Goal: Transaction & Acquisition: Purchase product/service

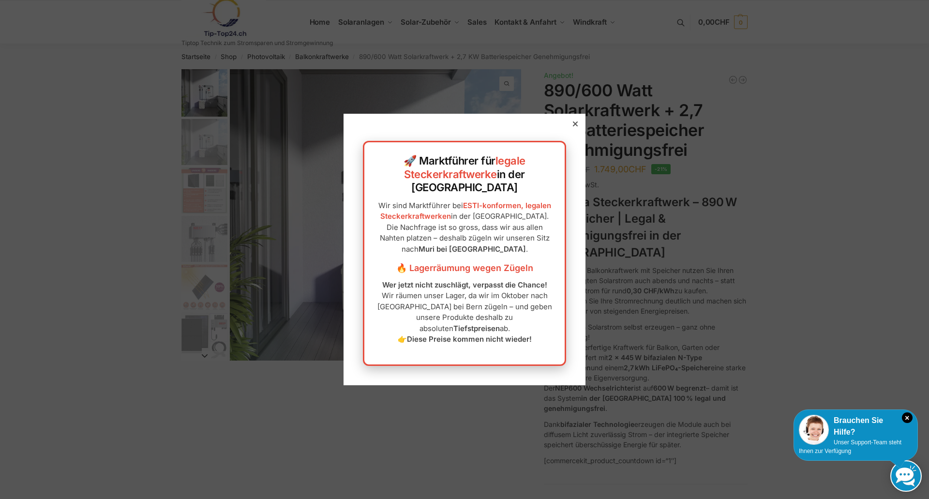
click at [573, 126] on icon at bounding box center [575, 123] width 5 height 5
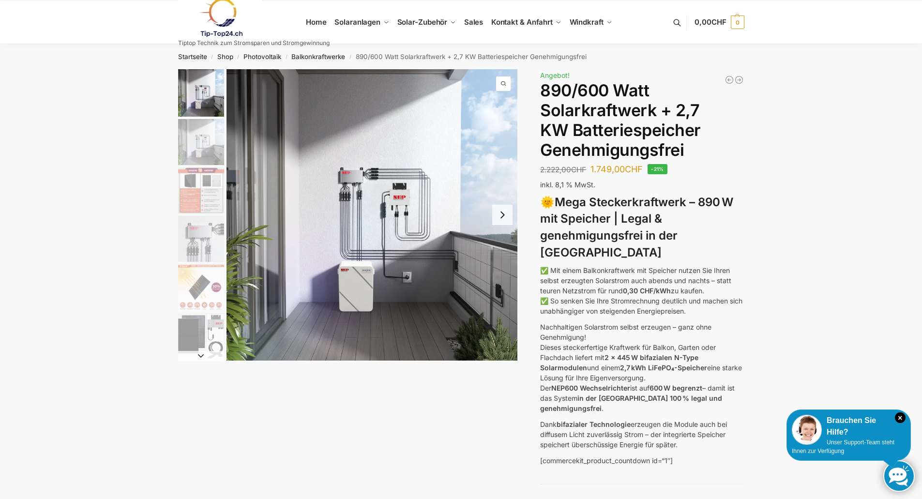
click at [894, 415] on div "Brauchen Sie Hilfe?" at bounding box center [849, 426] width 114 height 23
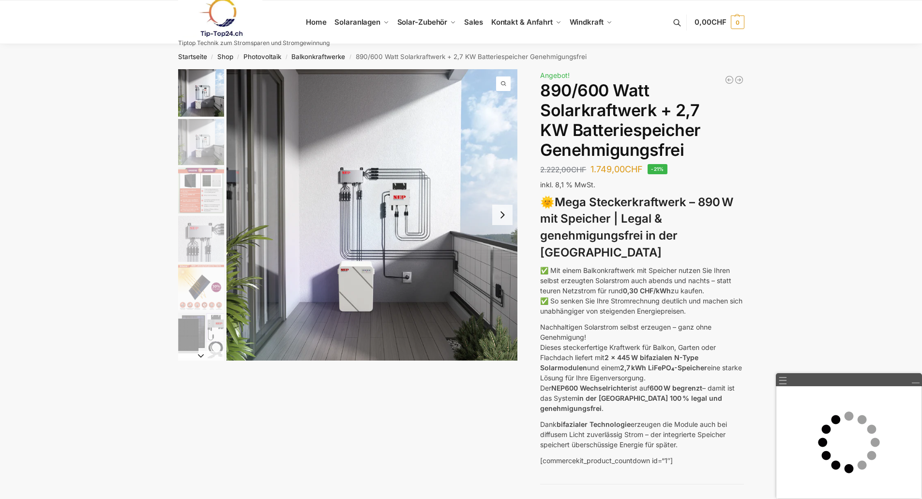
click at [504, 216] on button "Next slide" at bounding box center [502, 215] width 20 height 20
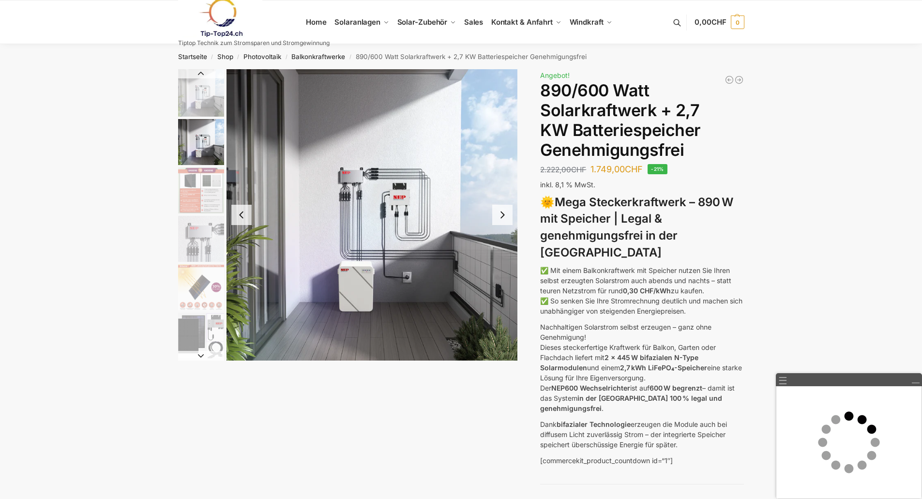
click at [504, 216] on button "Next slide" at bounding box center [502, 215] width 20 height 20
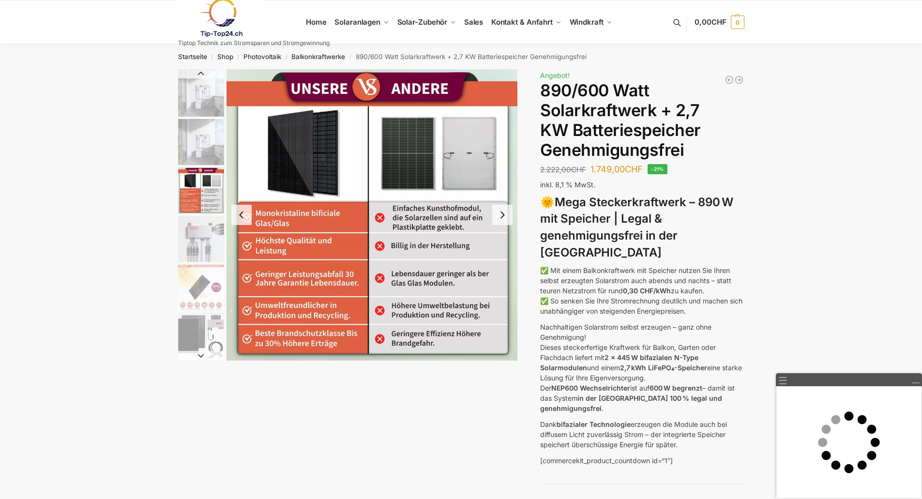
click at [505, 215] on button "Next slide" at bounding box center [502, 215] width 20 height 20
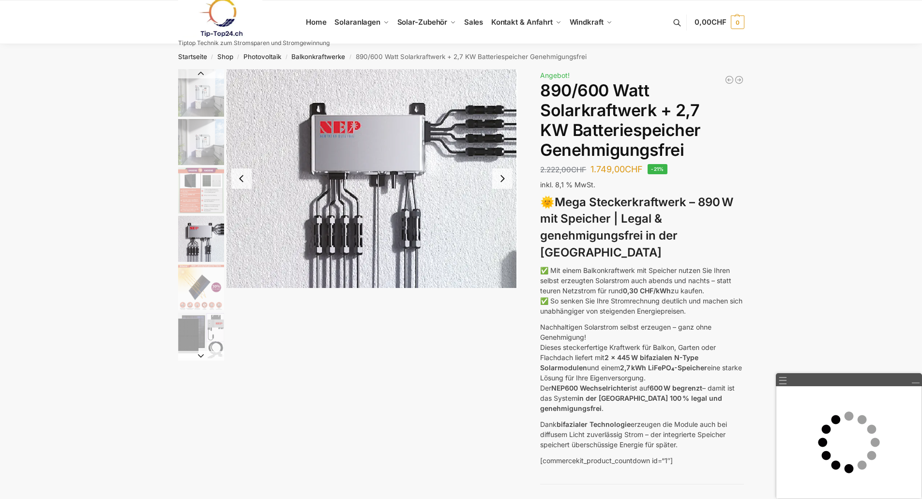
click at [505, 215] on img "4 / 12" at bounding box center [371, 178] width 291 height 219
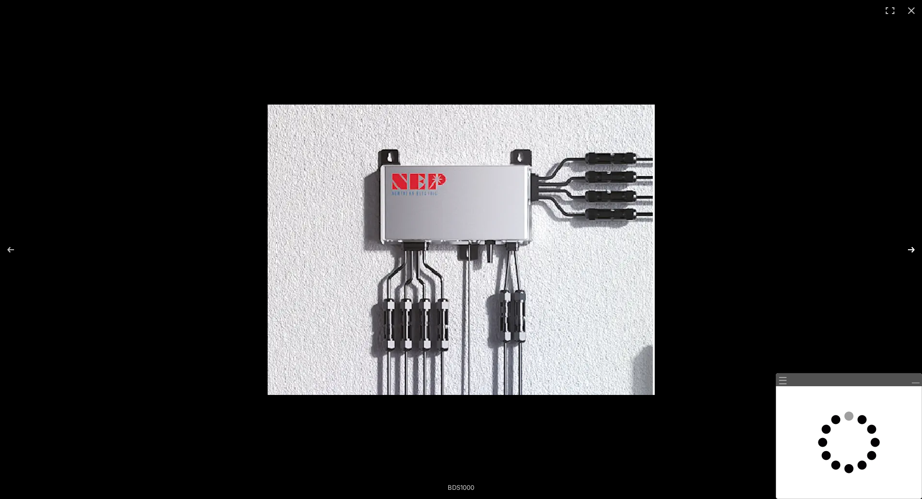
click at [900, 252] on button "Next (arrow right)" at bounding box center [905, 249] width 34 height 48
